Goal: Check status: Check status

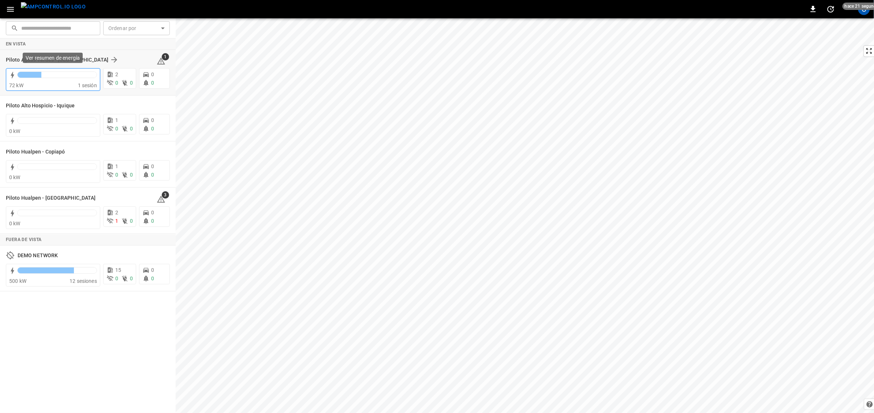
click at [78, 70] on div at bounding box center [53, 76] width 88 height 12
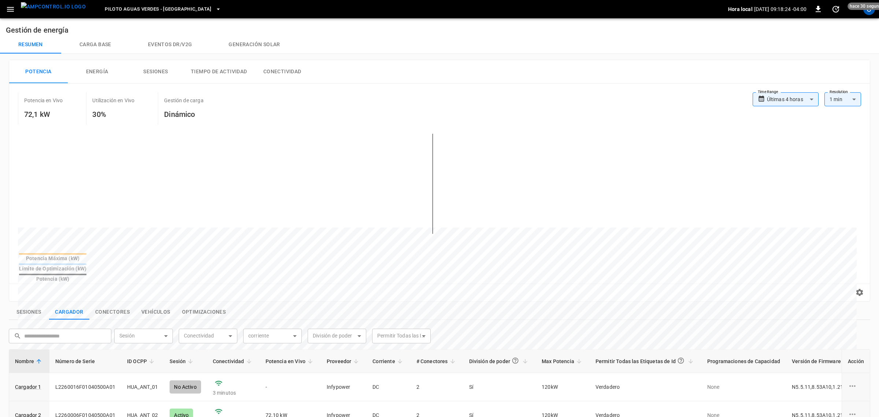
click at [807, 98] on body "**********" at bounding box center [439, 333] width 879 height 666
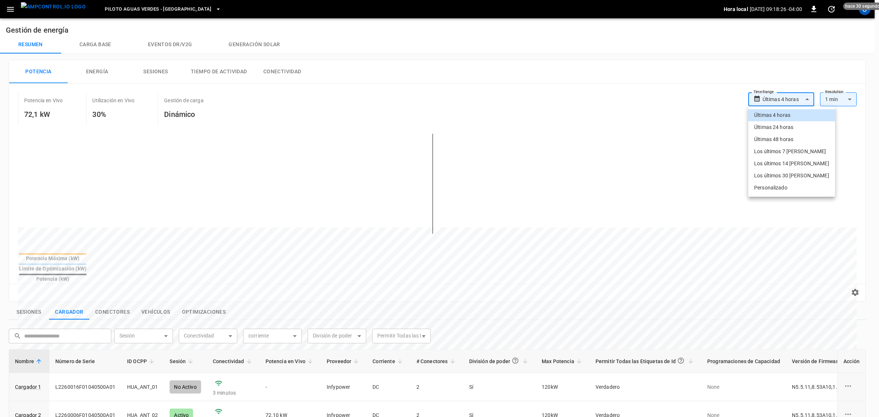
click at [788, 130] on li "Últimas 24 horas" at bounding box center [791, 127] width 87 height 12
type input "**********"
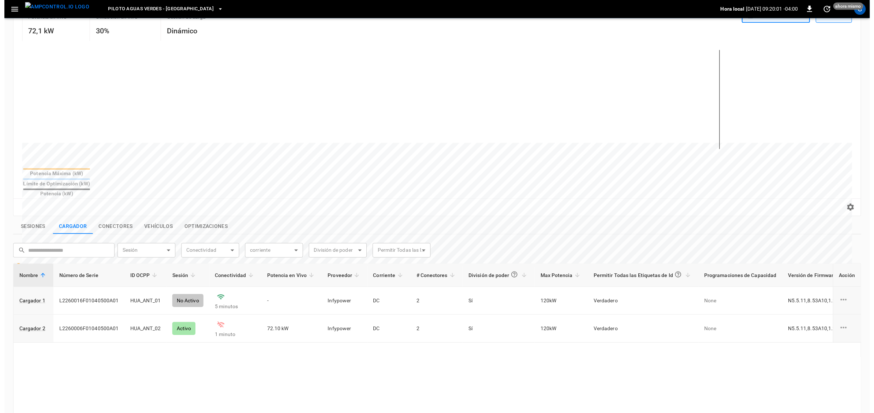
scroll to position [92, 0]
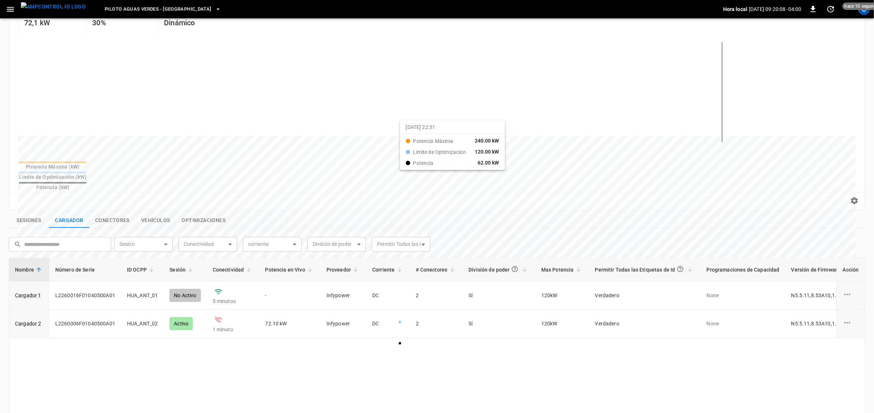
click at [409, 261] on div at bounding box center [423, 311] width 811 height 100
click at [102, 213] on button "Conectores" at bounding box center [112, 220] width 46 height 15
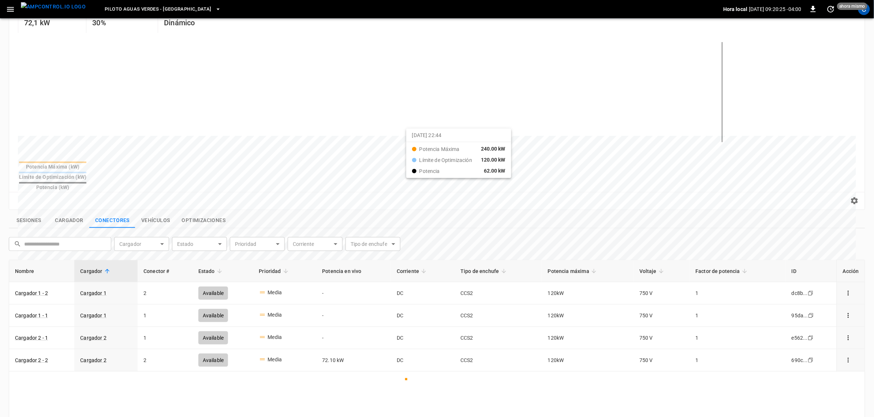
drag, startPoint x: 401, startPoint y: 134, endPoint x: 416, endPoint y: 135, distance: 14.3
click at [416, 262] on div at bounding box center [423, 312] width 811 height 100
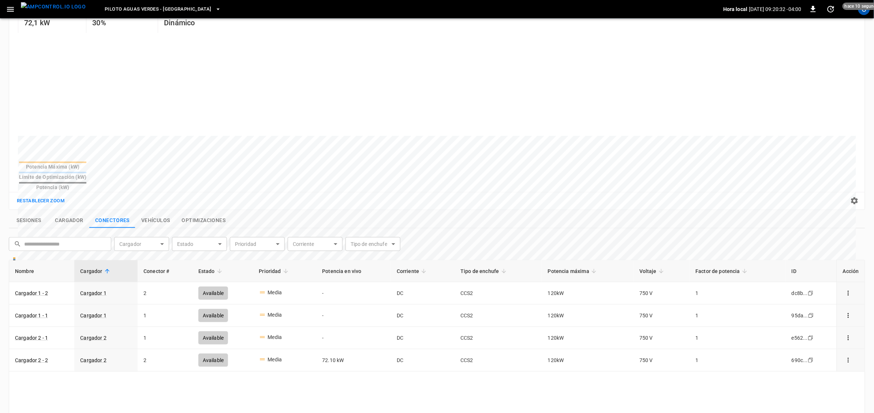
click at [43, 213] on button "Sesiones" at bounding box center [29, 220] width 40 height 15
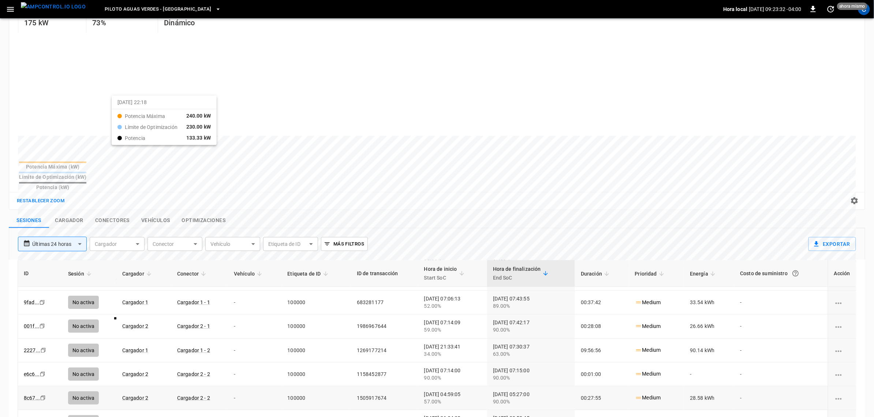
scroll to position [46, 0]
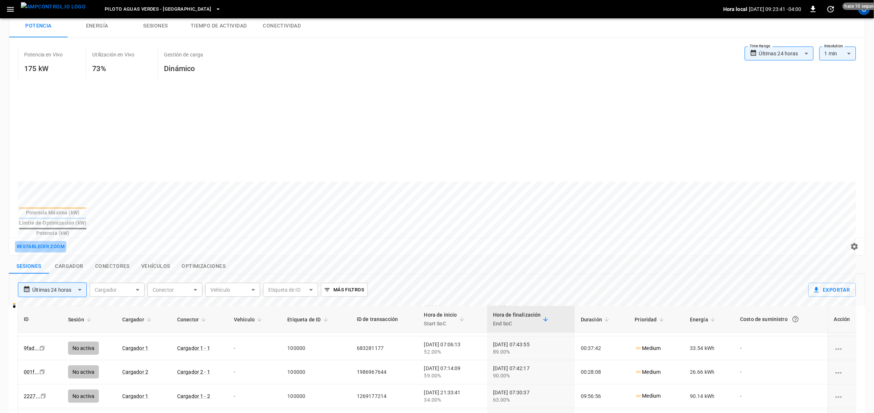
click at [59, 241] on button "Restablecer zoom" at bounding box center [40, 246] width 51 height 11
drag, startPoint x: 367, startPoint y: 186, endPoint x: 418, endPoint y: 184, distance: 51.7
click at [418, 308] on div at bounding box center [423, 358] width 811 height 100
